Goal: Information Seeking & Learning: Find specific fact

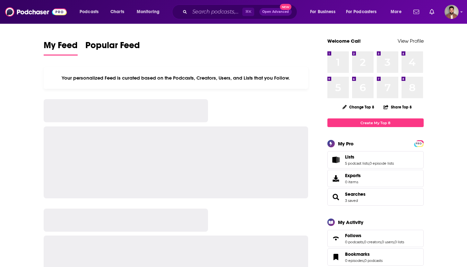
click at [206, 17] on div "⌘ K Open Advanced New" at bounding box center [234, 11] width 125 height 15
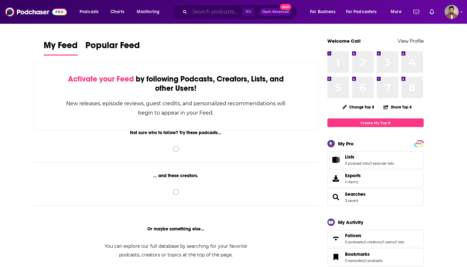
click at [207, 15] on input "Search podcasts, credits, & more..." at bounding box center [216, 12] width 53 height 10
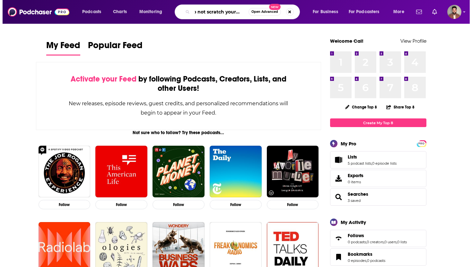
scroll to position [0, 7]
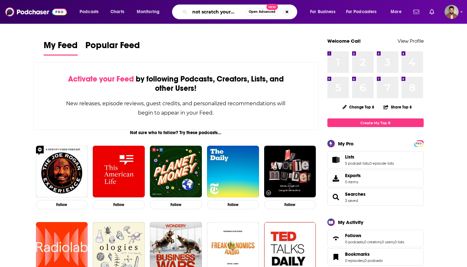
type input "do not scratch your eyes"
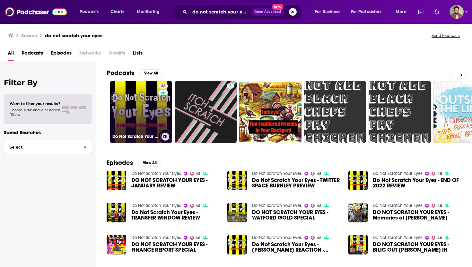
click at [142, 105] on link "48 Do Not Scratch Your Eyes" at bounding box center [141, 112] width 62 height 62
